Goal: Information Seeking & Learning: Learn about a topic

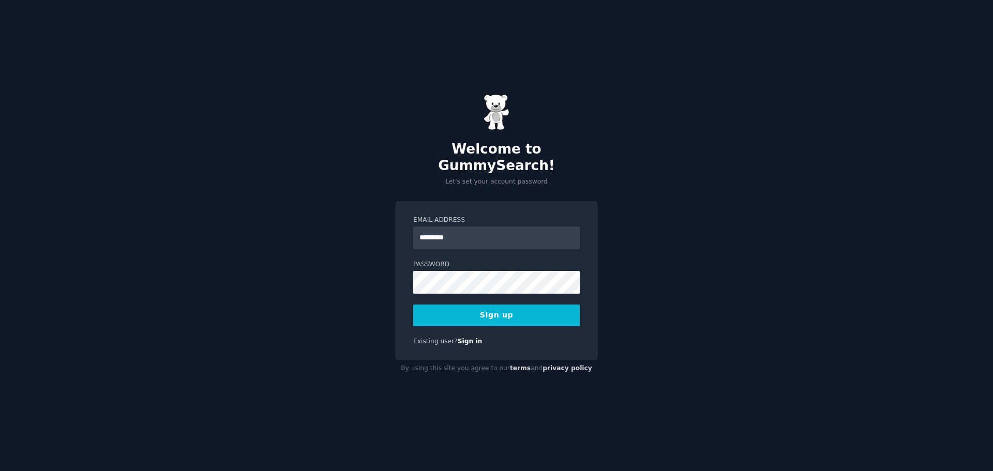
type input "**********"
click at [467, 305] on button "Sign up" at bounding box center [496, 316] width 167 height 22
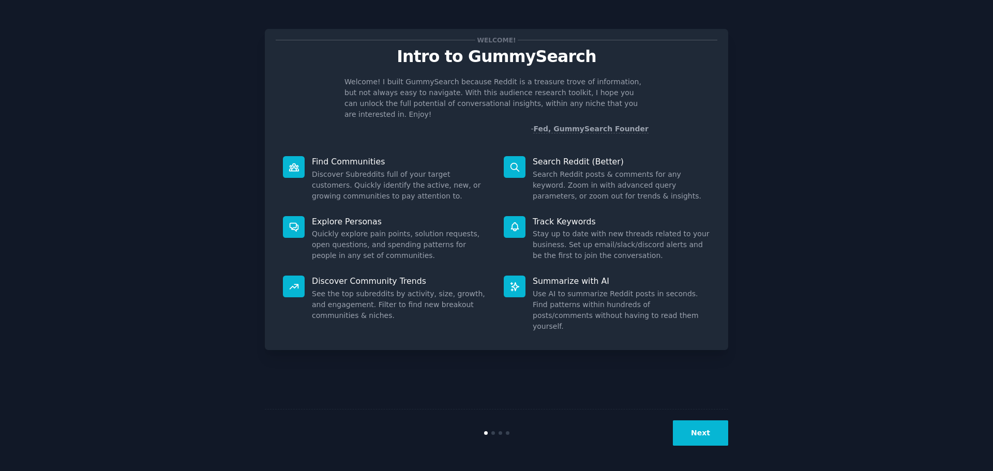
click at [709, 424] on button "Next" at bounding box center [700, 433] width 55 height 25
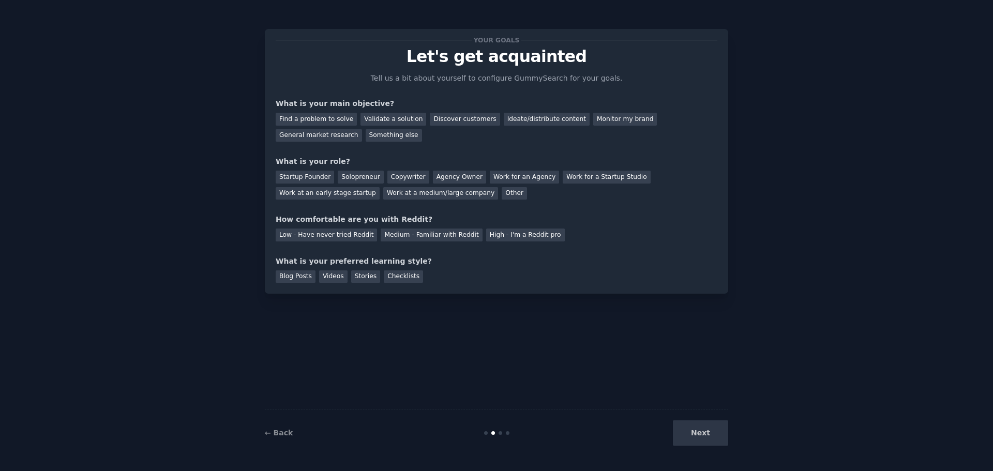
click at [709, 424] on div "Next" at bounding box center [651, 433] width 155 height 25
click at [684, 437] on div "Next" at bounding box center [651, 433] width 155 height 25
drag, startPoint x: 388, startPoint y: 120, endPoint x: 437, endPoint y: 125, distance: 50.0
click at [388, 120] on div "Validate a solution" at bounding box center [394, 119] width 66 height 13
click at [504, 118] on div "Ideate/distribute content" at bounding box center [547, 119] width 86 height 13
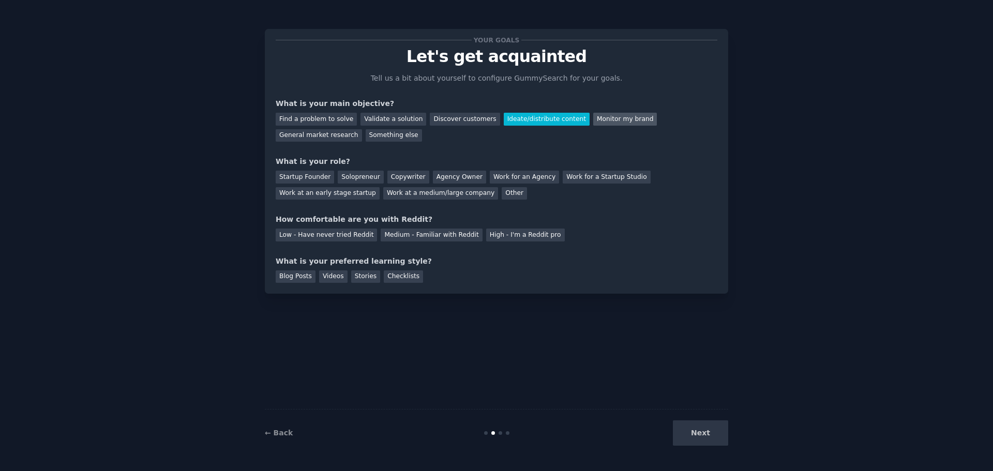
click at [594, 121] on div "Monitor my brand" at bounding box center [626, 119] width 64 height 13
click at [494, 176] on div "Work for an Agency" at bounding box center [524, 177] width 69 height 13
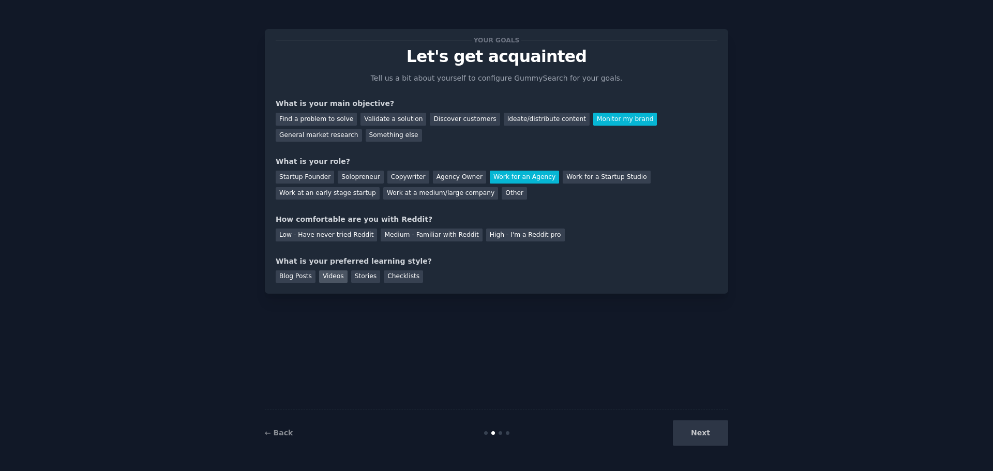
click at [319, 283] on div "Videos" at bounding box center [333, 277] width 28 height 13
click at [353, 281] on div "Stories" at bounding box center [365, 277] width 29 height 13
click at [333, 277] on div "Videos" at bounding box center [333, 277] width 28 height 13
click at [707, 430] on div "Next" at bounding box center [651, 433] width 155 height 25
click at [336, 234] on div "Low - Have never tried Reddit" at bounding box center [326, 235] width 101 height 13
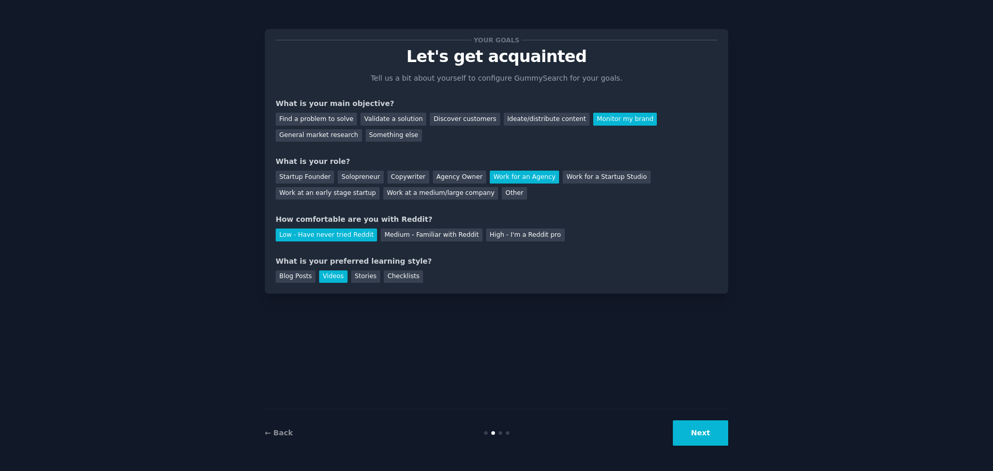
click at [696, 433] on button "Next" at bounding box center [700, 433] width 55 height 25
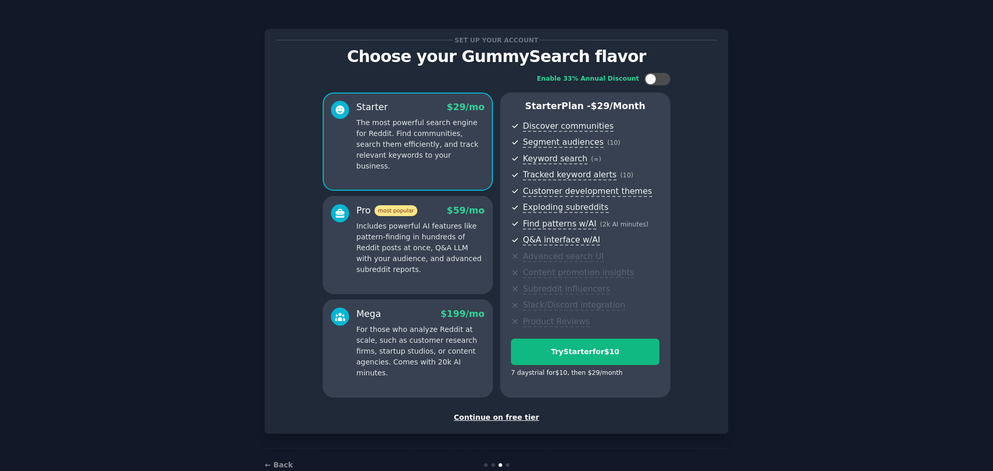
click at [509, 419] on div "Continue on free tier" at bounding box center [497, 417] width 442 height 11
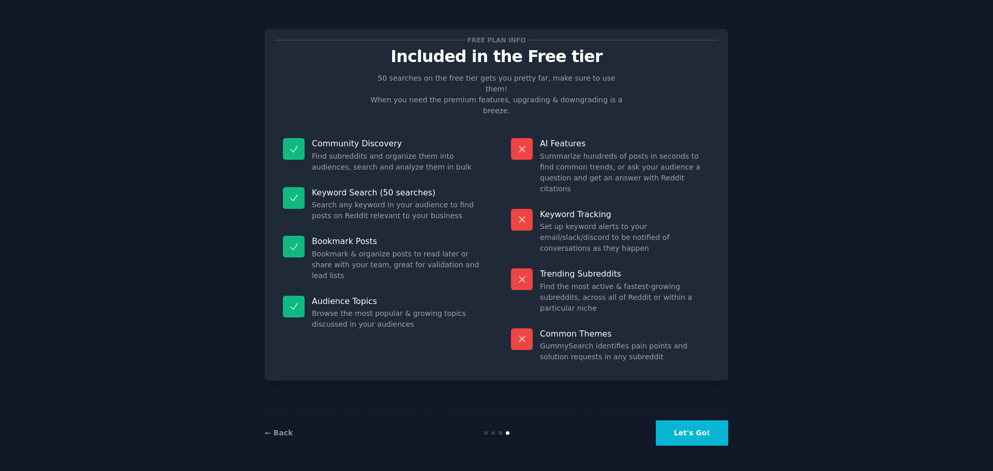
click at [696, 432] on button "Let's Go!" at bounding box center [692, 433] width 72 height 25
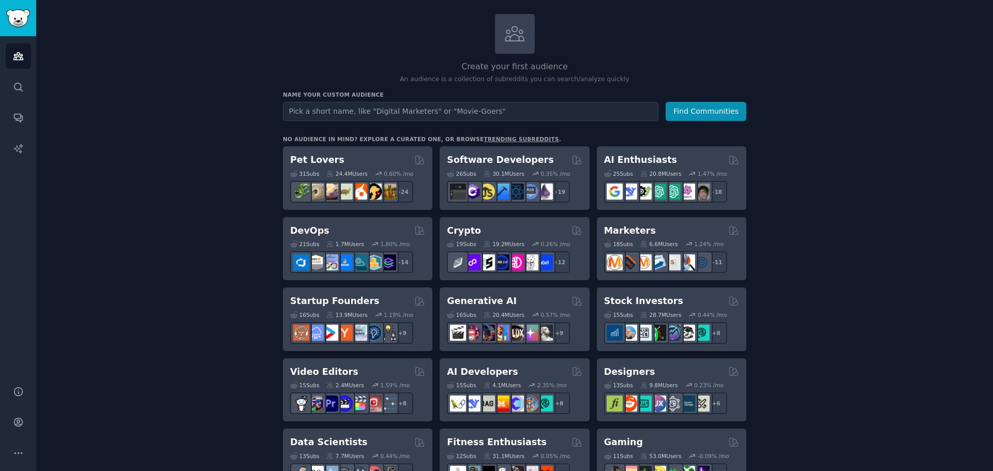
scroll to position [103, 0]
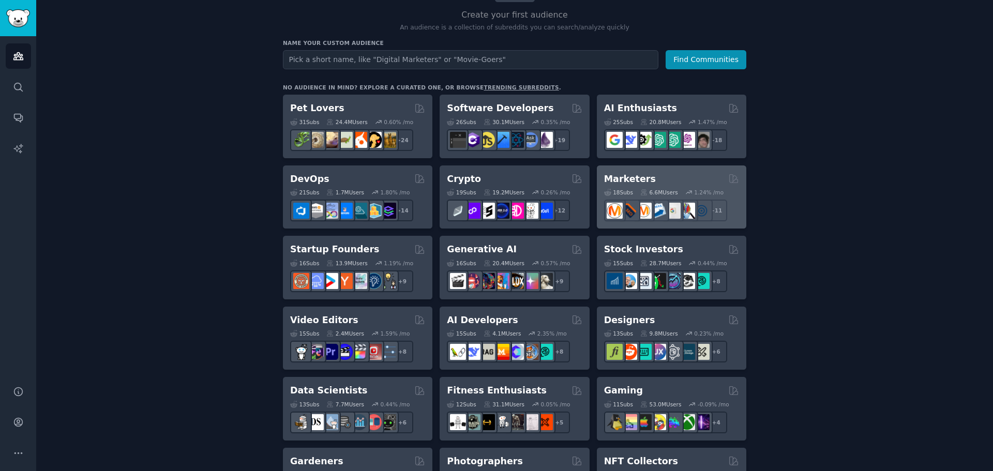
click at [624, 179] on h2 "Marketers" at bounding box center [630, 179] width 52 height 13
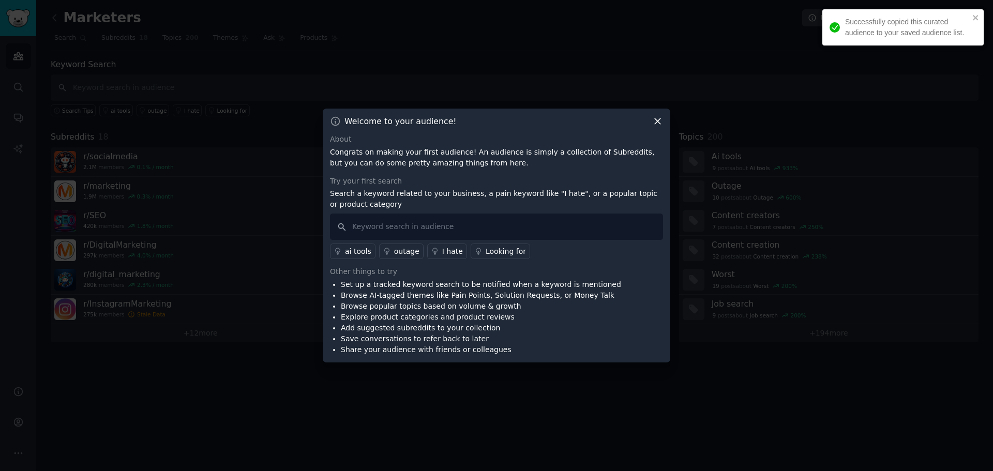
click at [658, 121] on icon at bounding box center [658, 122] width 6 height 6
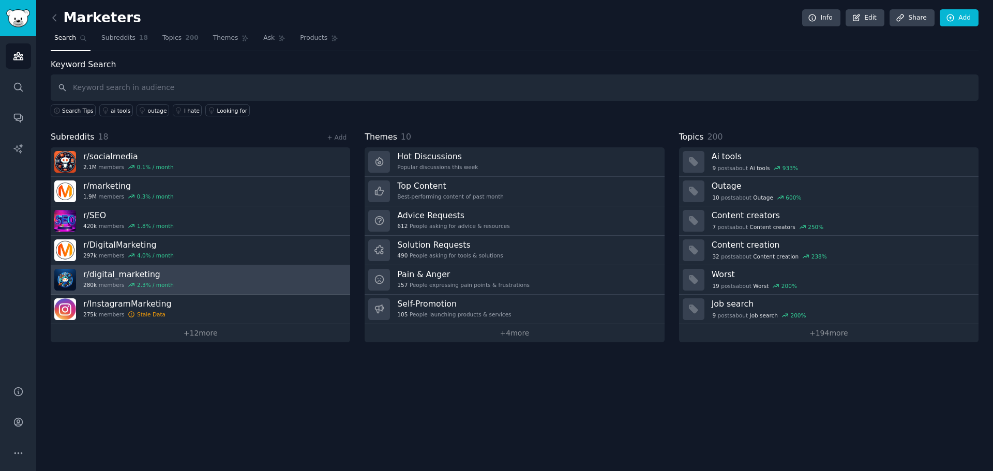
click at [169, 271] on link "r/ digital_marketing 280k members 2.3 % / month" at bounding box center [201, 279] width 300 height 29
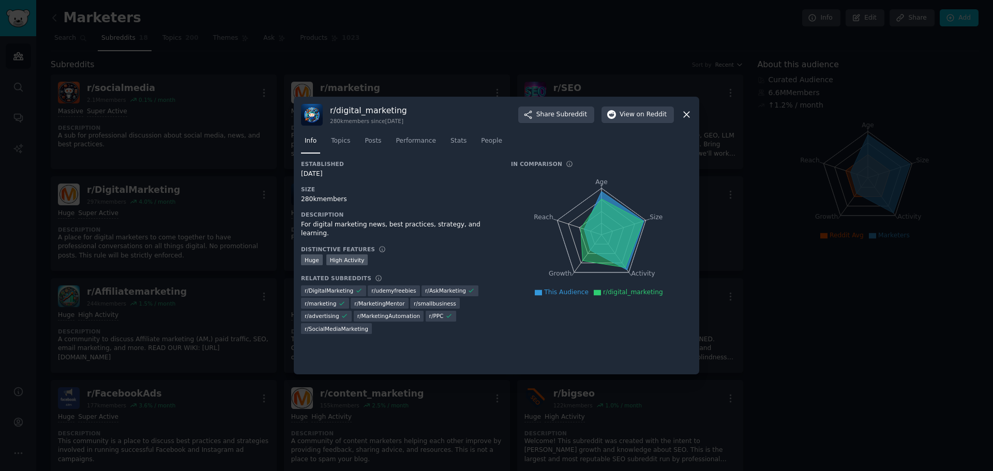
click at [687, 118] on icon at bounding box center [686, 114] width 11 height 11
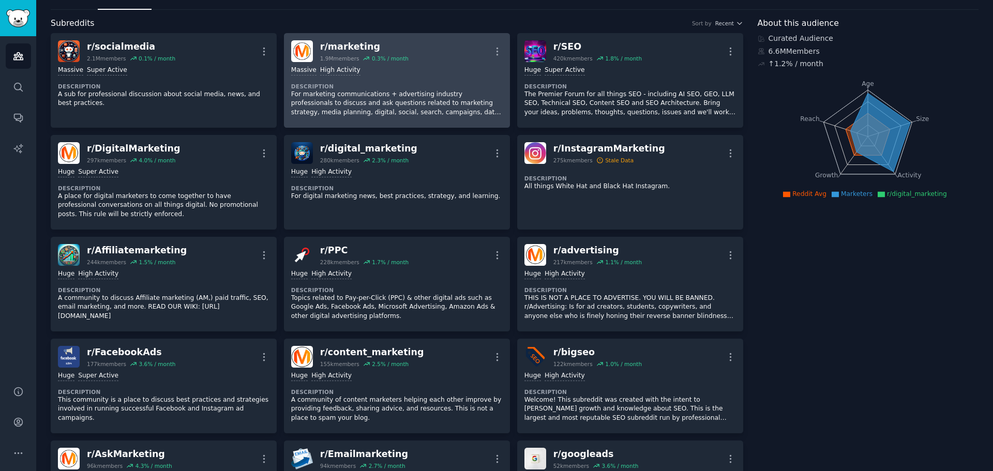
scroll to position [52, 0]
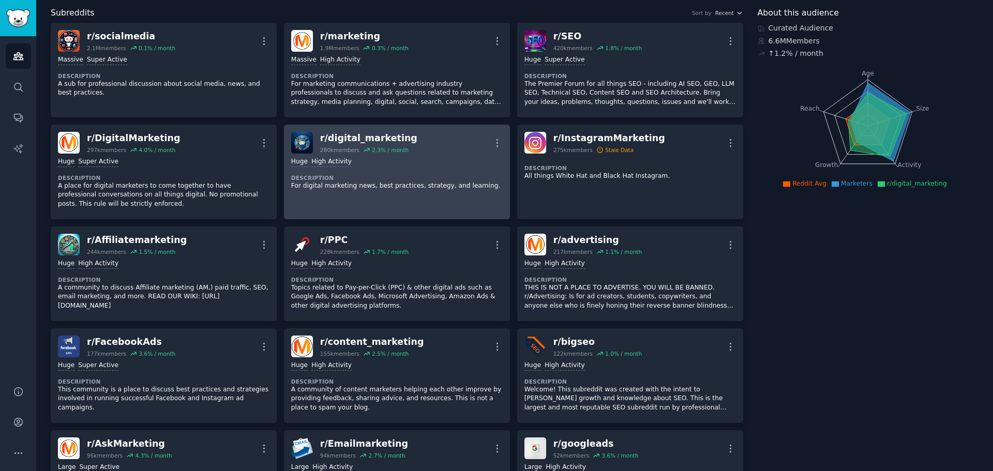
click at [342, 194] on div "Huge High Activity Description For digital marketing news, best practices, stra…" at bounding box center [397, 174] width 212 height 40
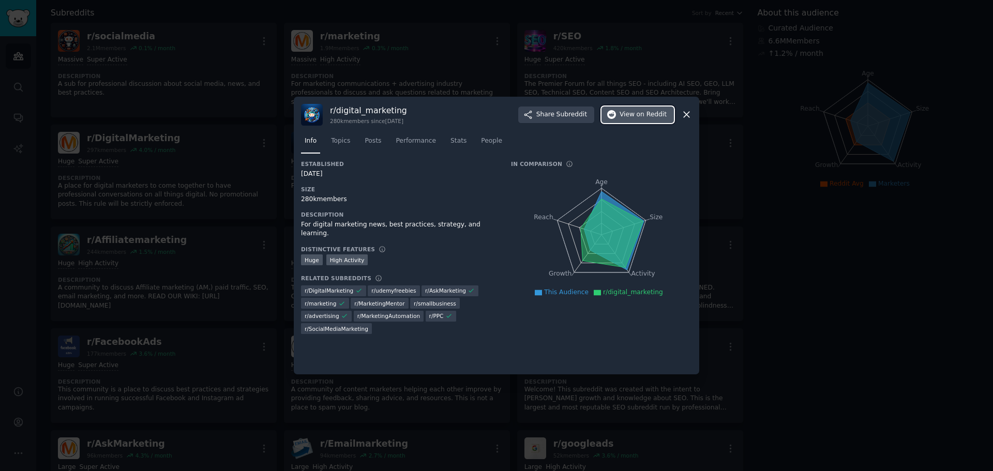
click at [635, 112] on span "View on Reddit" at bounding box center [643, 114] width 47 height 9
click at [688, 112] on icon at bounding box center [686, 114] width 11 height 11
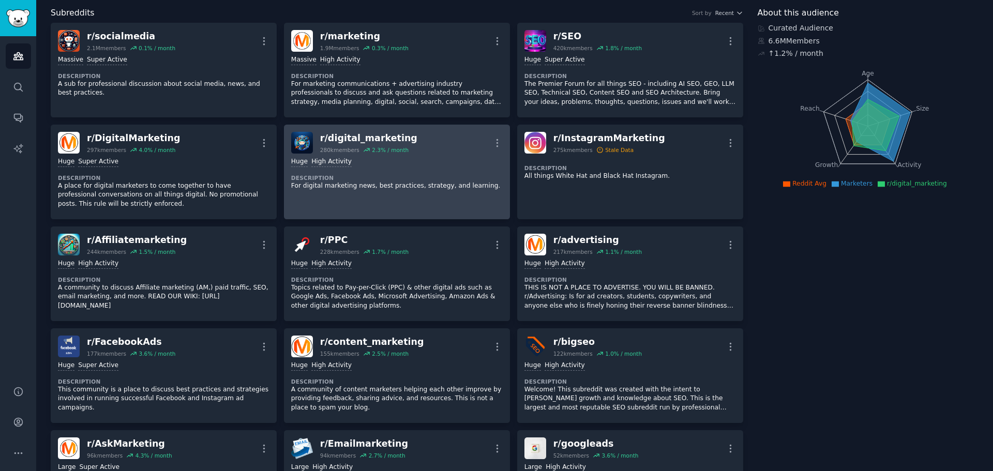
click at [348, 141] on div "r/ digital_marketing" at bounding box center [368, 138] width 97 height 13
